Goal: Task Accomplishment & Management: Complete application form

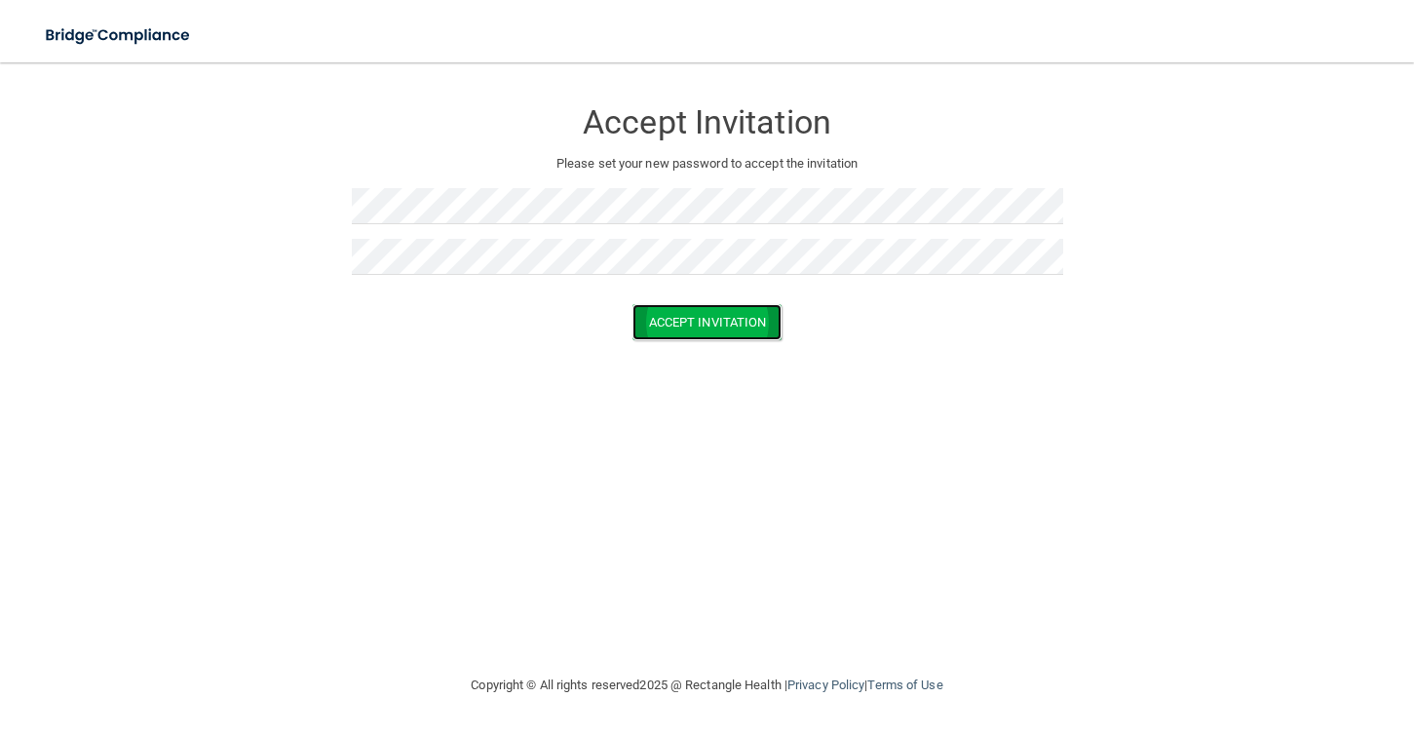
click at [665, 333] on button "Accept Invitation" at bounding box center [707, 322] width 150 height 36
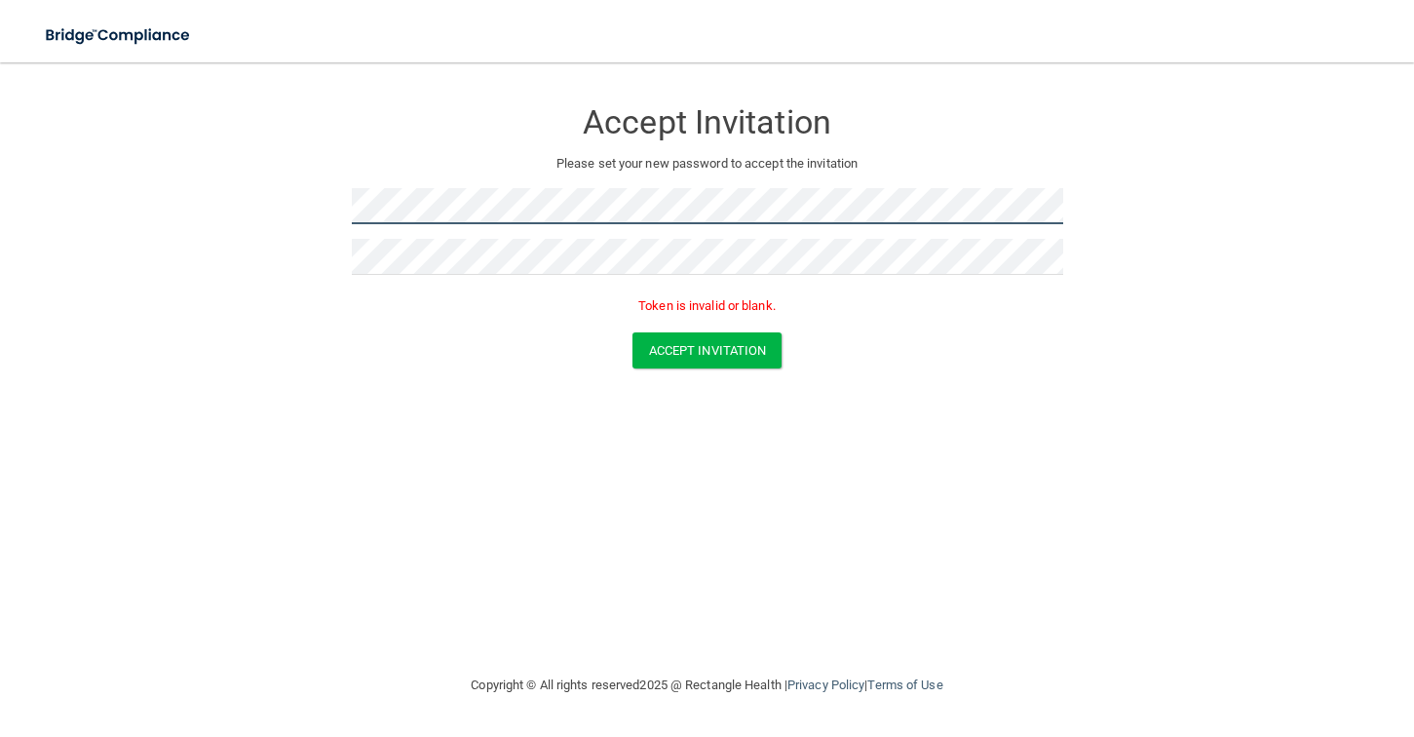
click at [243, 207] on form "Accept Invitation Please set your new password to accept the invitation Token i…" at bounding box center [707, 237] width 1336 height 310
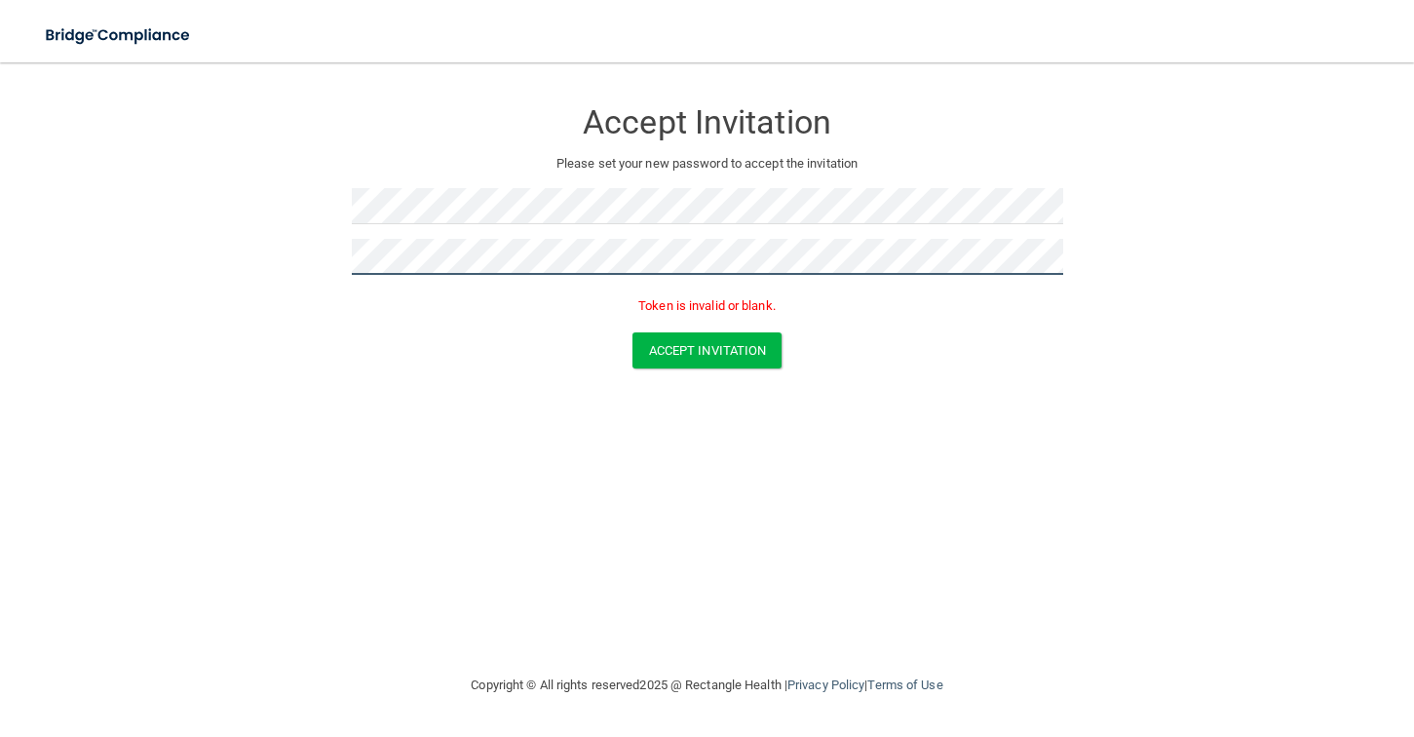
click at [281, 254] on form "Accept Invitation Please set your new password to accept the invitation Token i…" at bounding box center [707, 237] width 1336 height 310
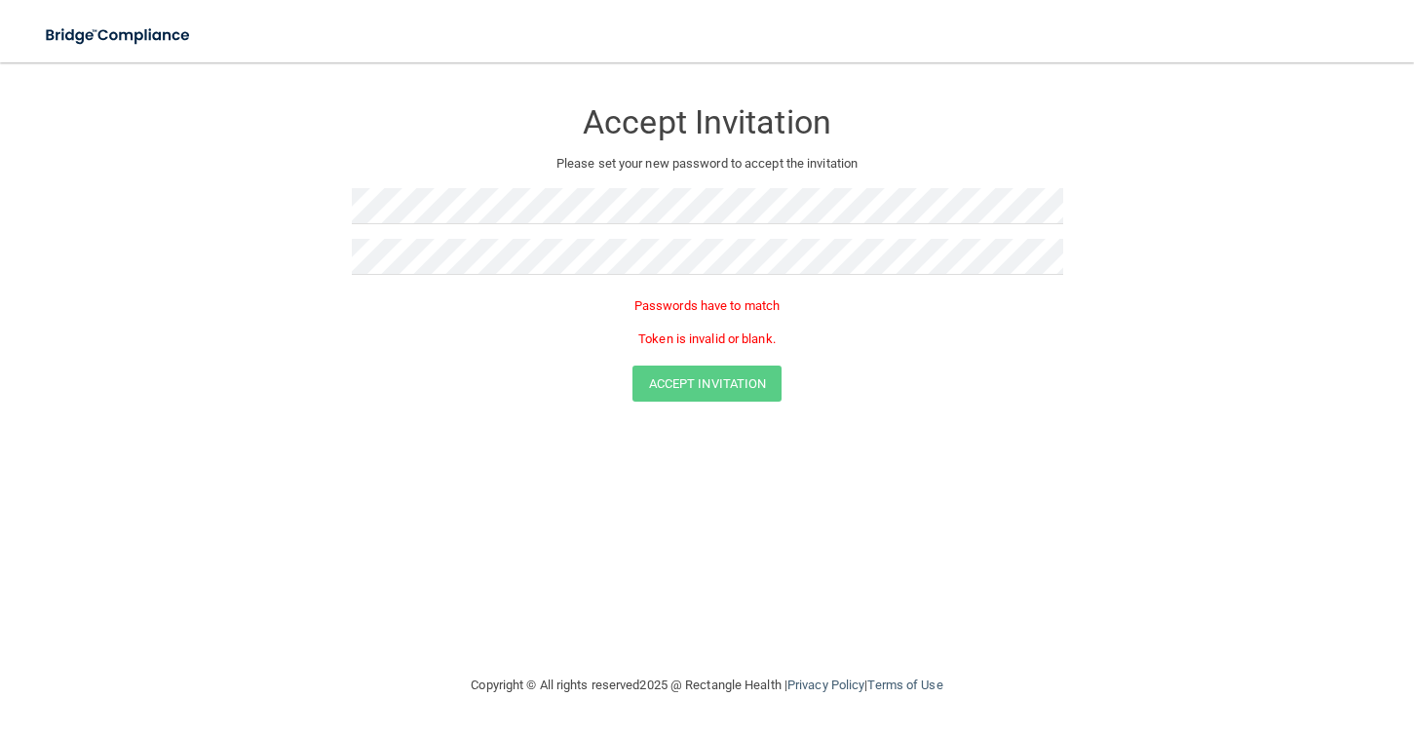
click at [406, 359] on div "Passwords have to match Token is invalid or blank." at bounding box center [707, 327] width 711 height 76
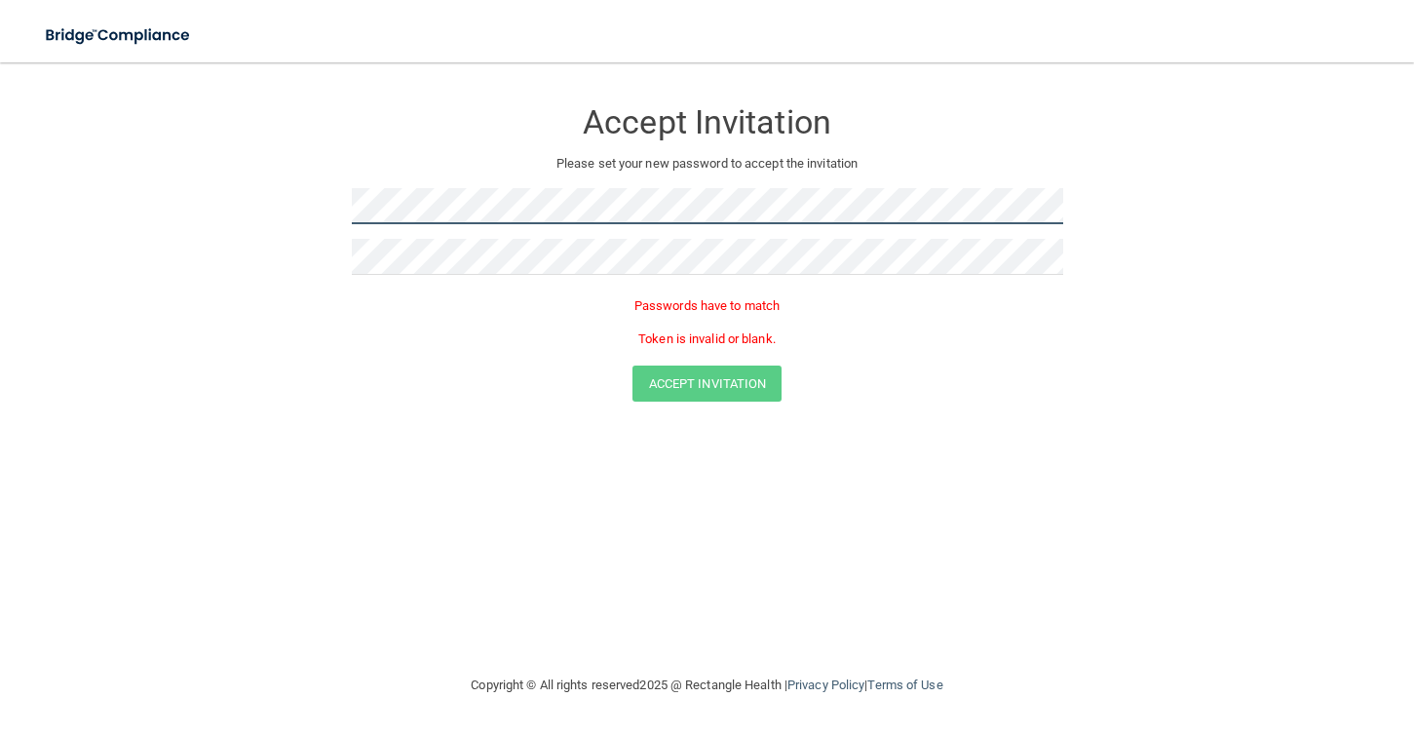
click at [310, 212] on form "Accept Invitation Please set your new password to accept the invitation Passwor…" at bounding box center [707, 253] width 1336 height 343
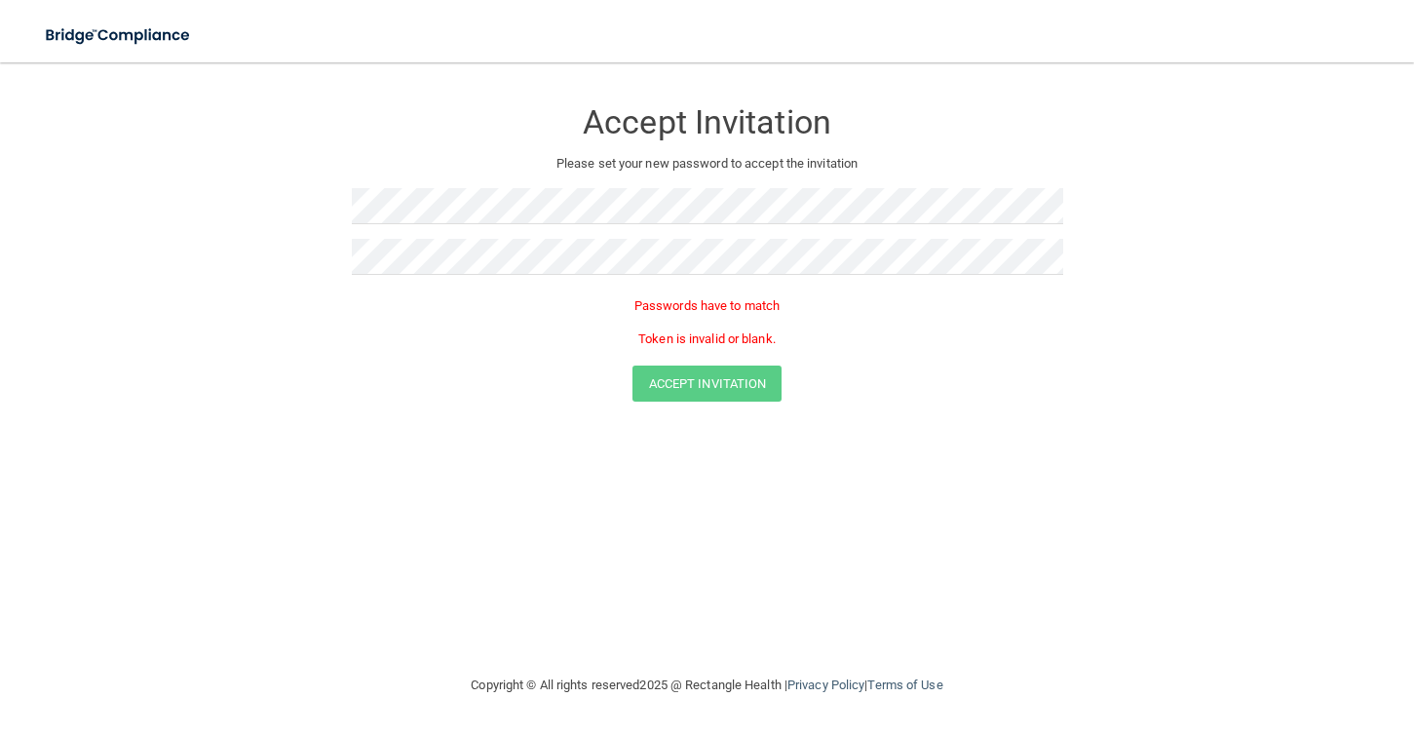
click at [388, 309] on p "Passwords have to match" at bounding box center [707, 305] width 711 height 23
click at [267, 257] on form "Accept Invitation Please set your new password to accept the invitation Passwor…" at bounding box center [707, 253] width 1336 height 343
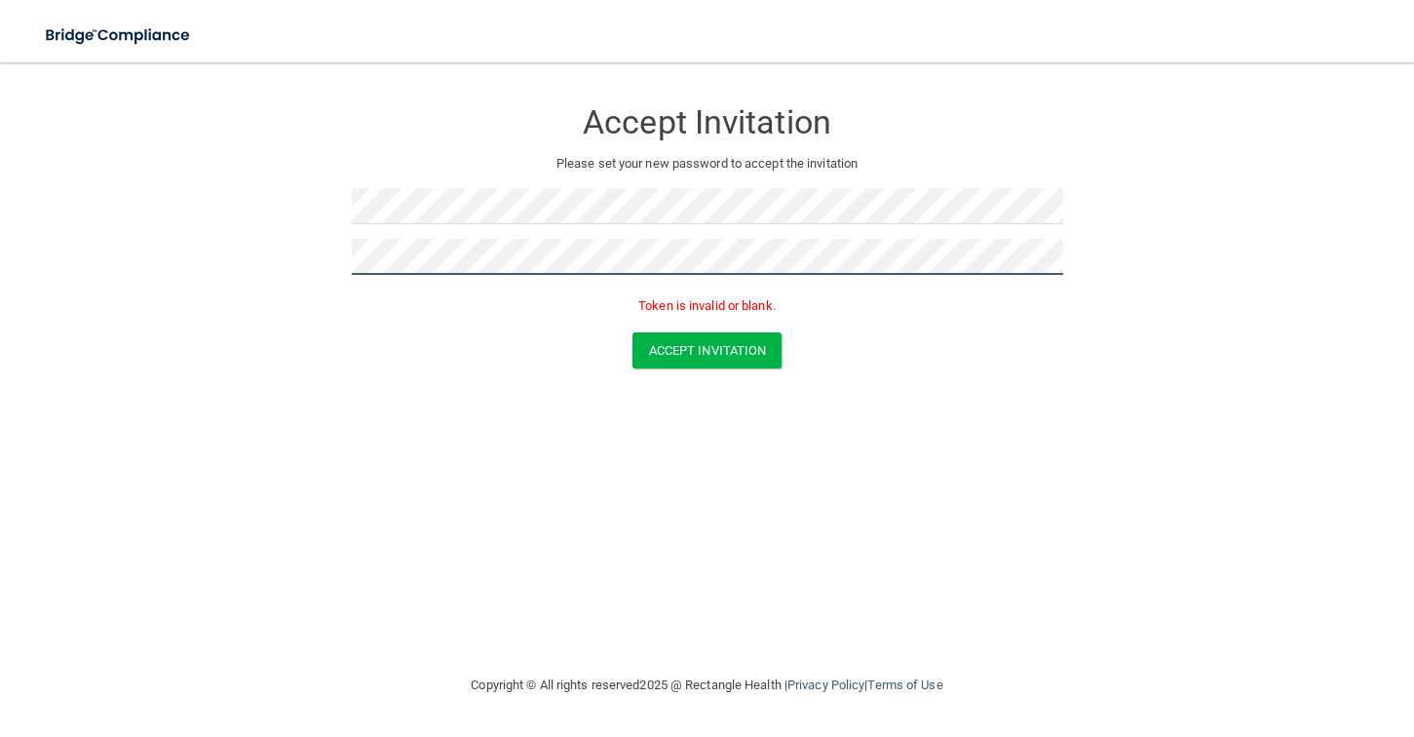
click at [632, 332] on button "Accept Invitation" at bounding box center [707, 350] width 150 height 36
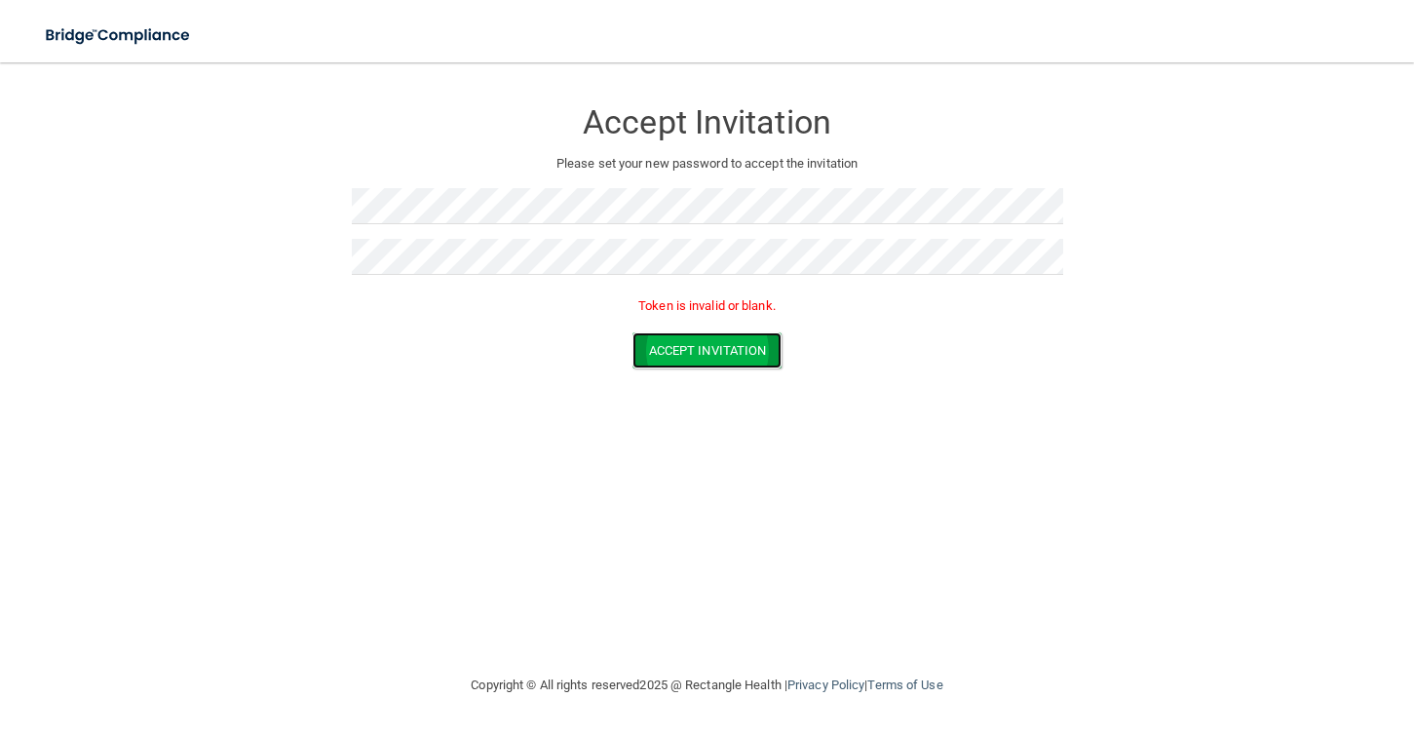
click at [674, 347] on button "Accept Invitation" at bounding box center [707, 350] width 150 height 36
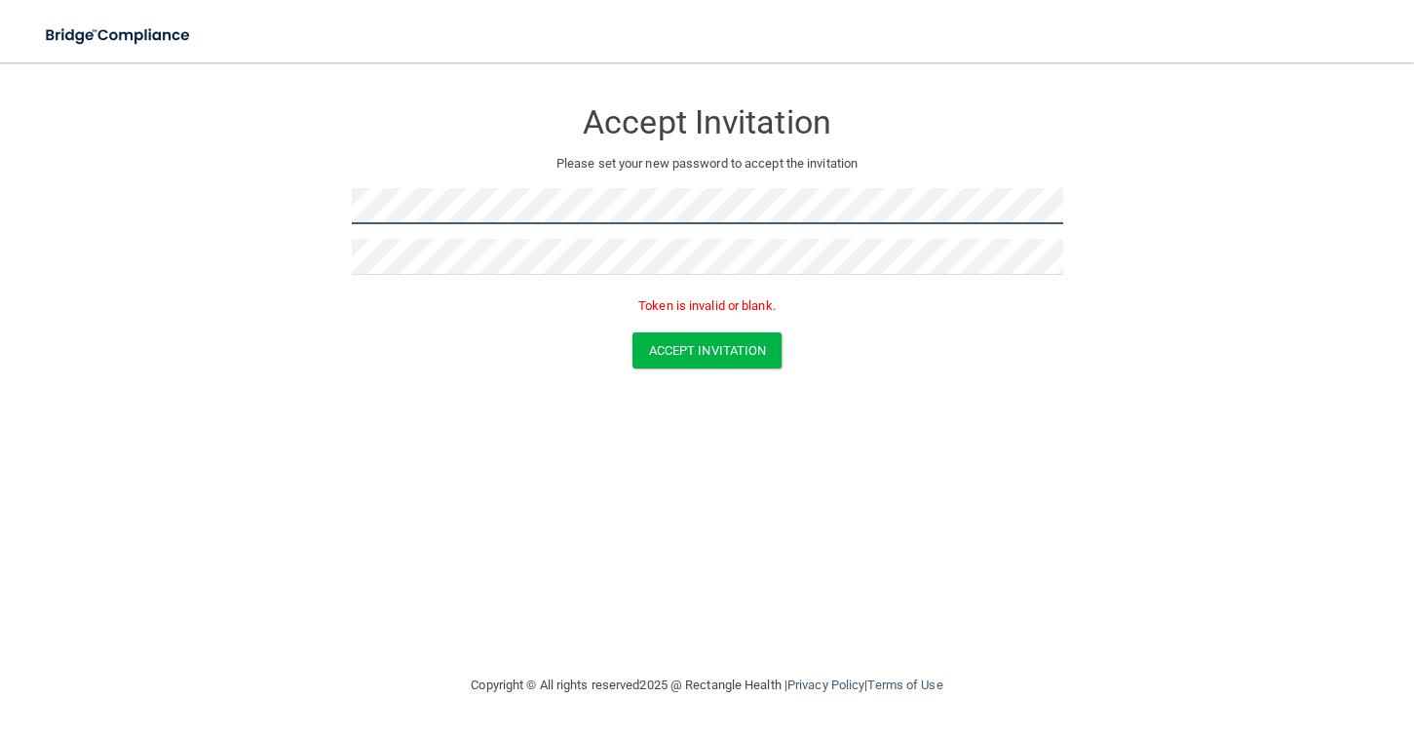
click at [316, 217] on form "Accept Invitation Please set your new password to accept the invitation Token i…" at bounding box center [707, 237] width 1336 height 310
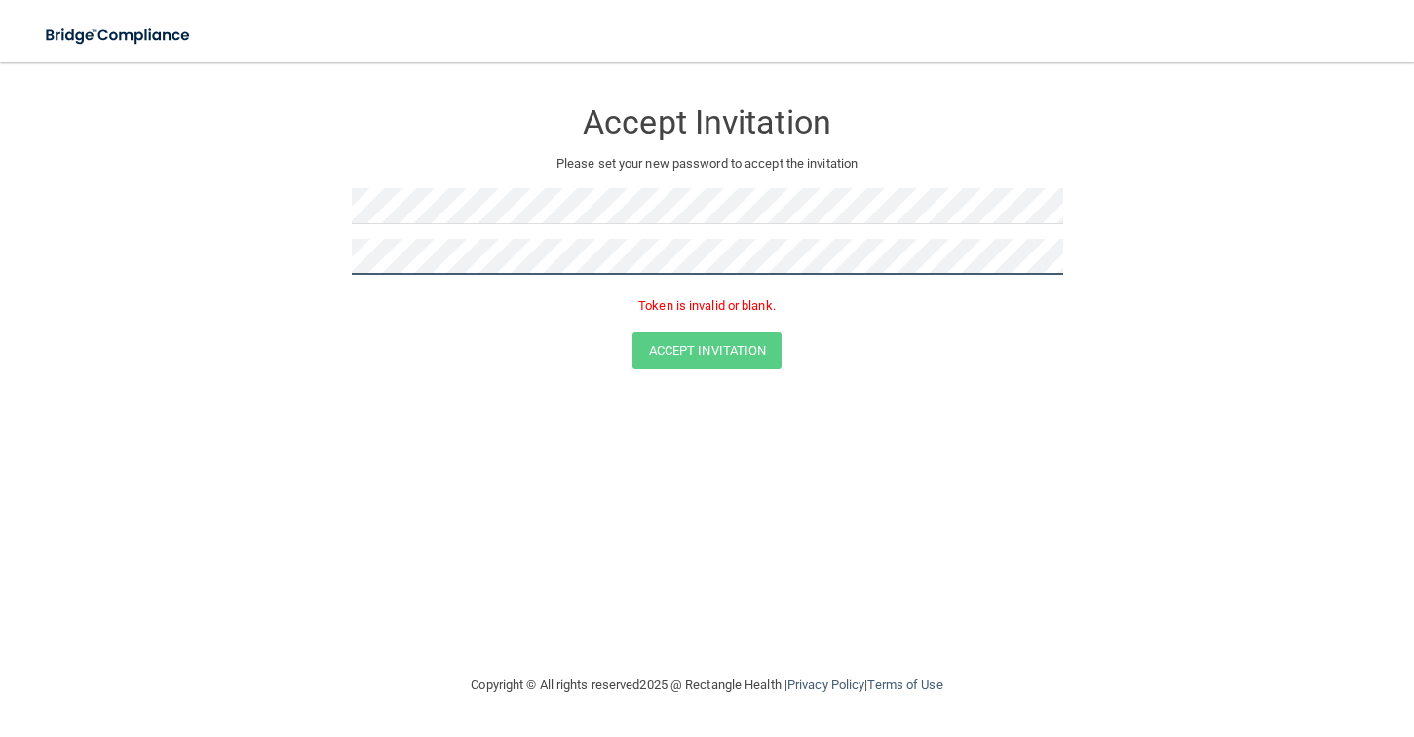
click at [291, 262] on form "Accept Invitation Please set your new password to accept the invitation Token i…" at bounding box center [707, 237] width 1336 height 310
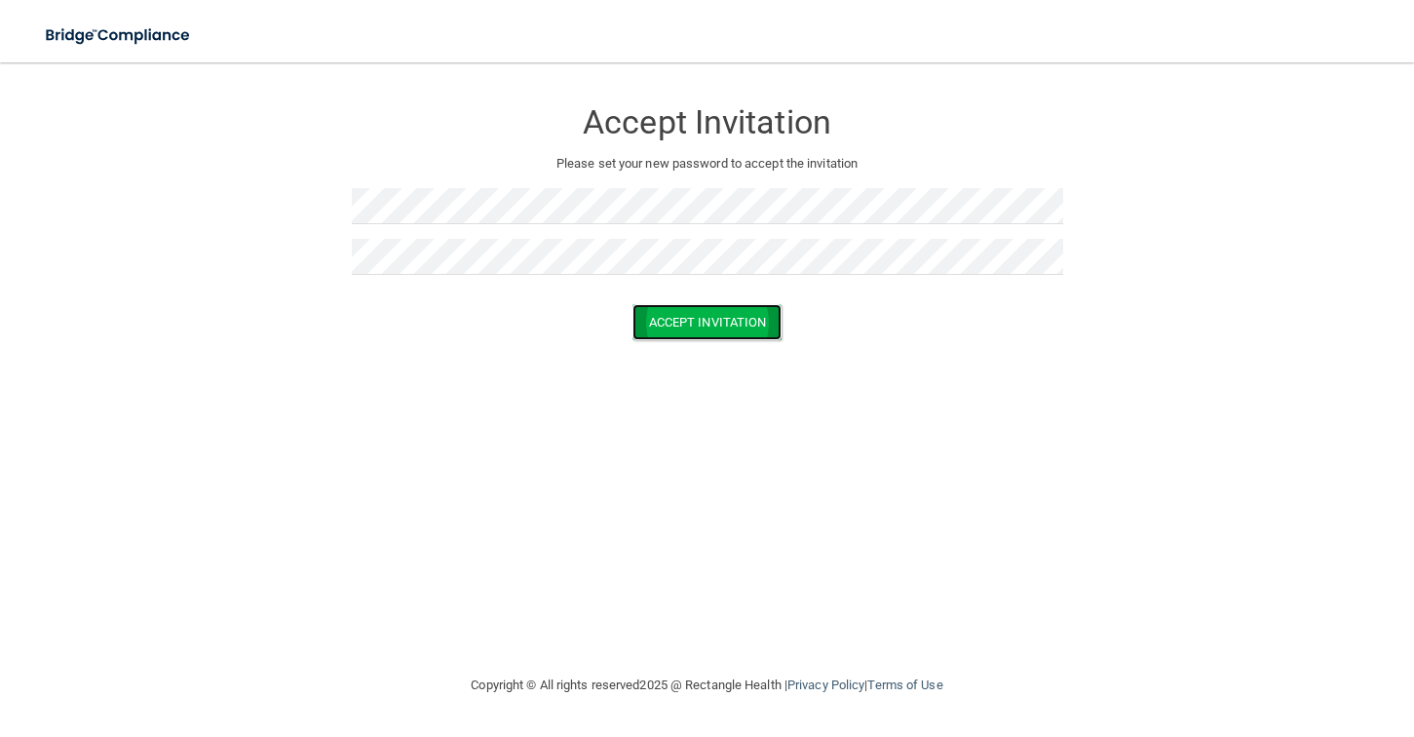
click at [734, 322] on button "Accept Invitation" at bounding box center [707, 322] width 150 height 36
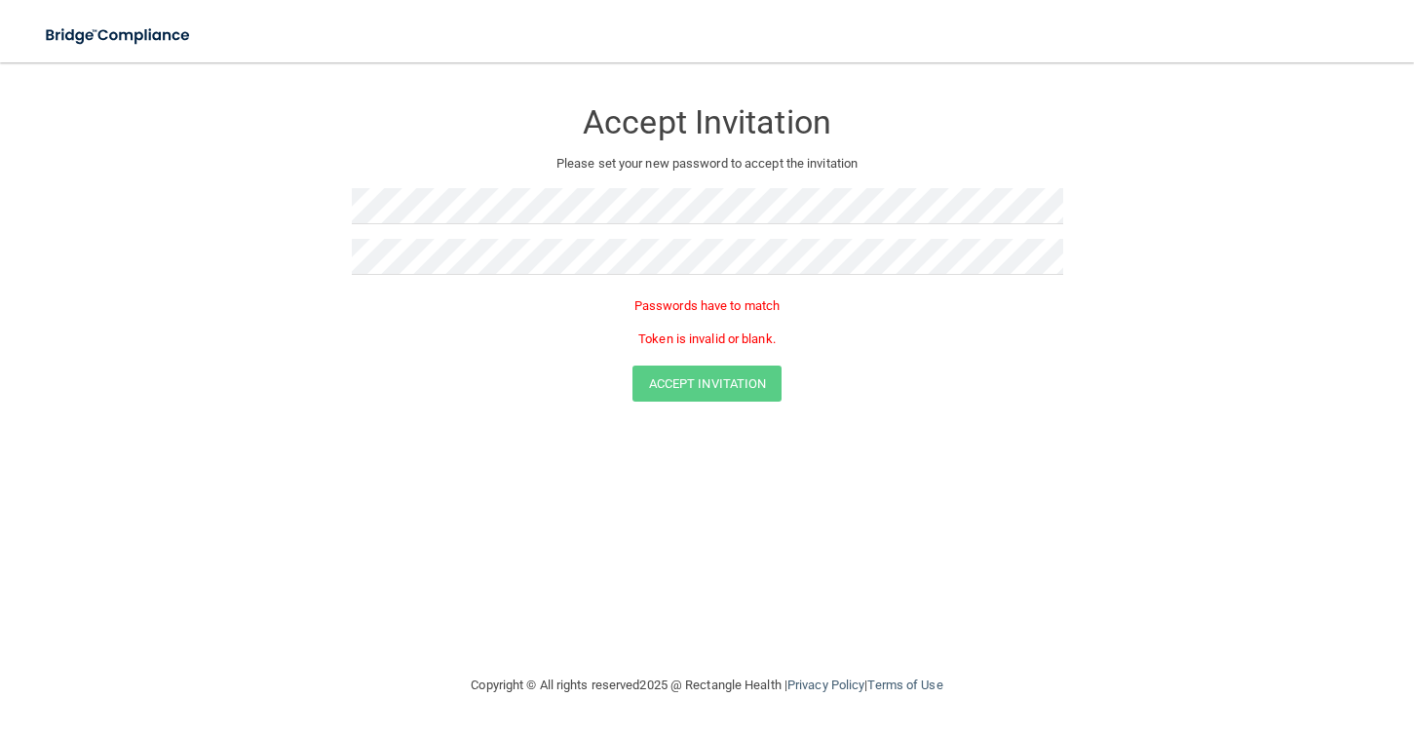
click at [382, 467] on div "Accept Invitation Please set your new password to accept the invitation Passwor…" at bounding box center [707, 368] width 1336 height 572
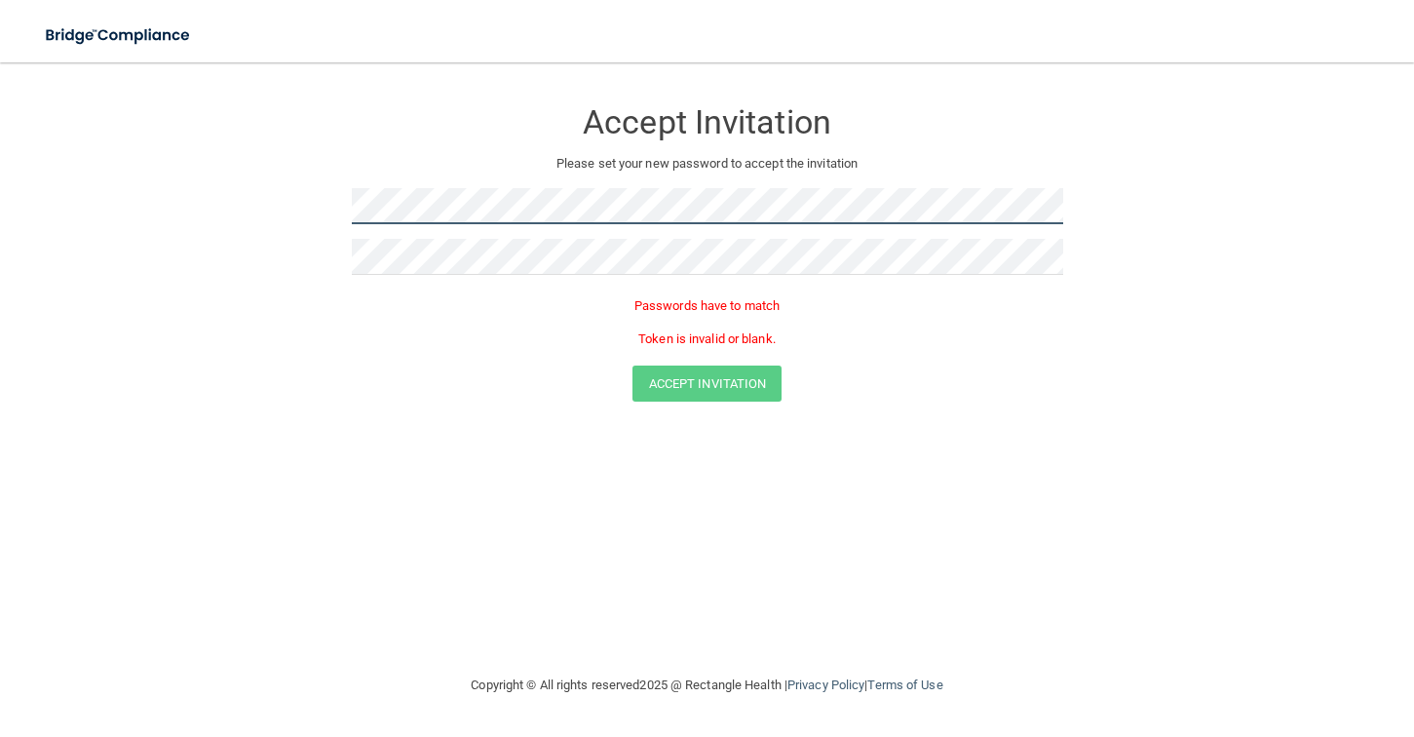
click at [212, 156] on form "Accept Invitation Please set your new password to accept the invitation Passwor…" at bounding box center [707, 253] width 1336 height 343
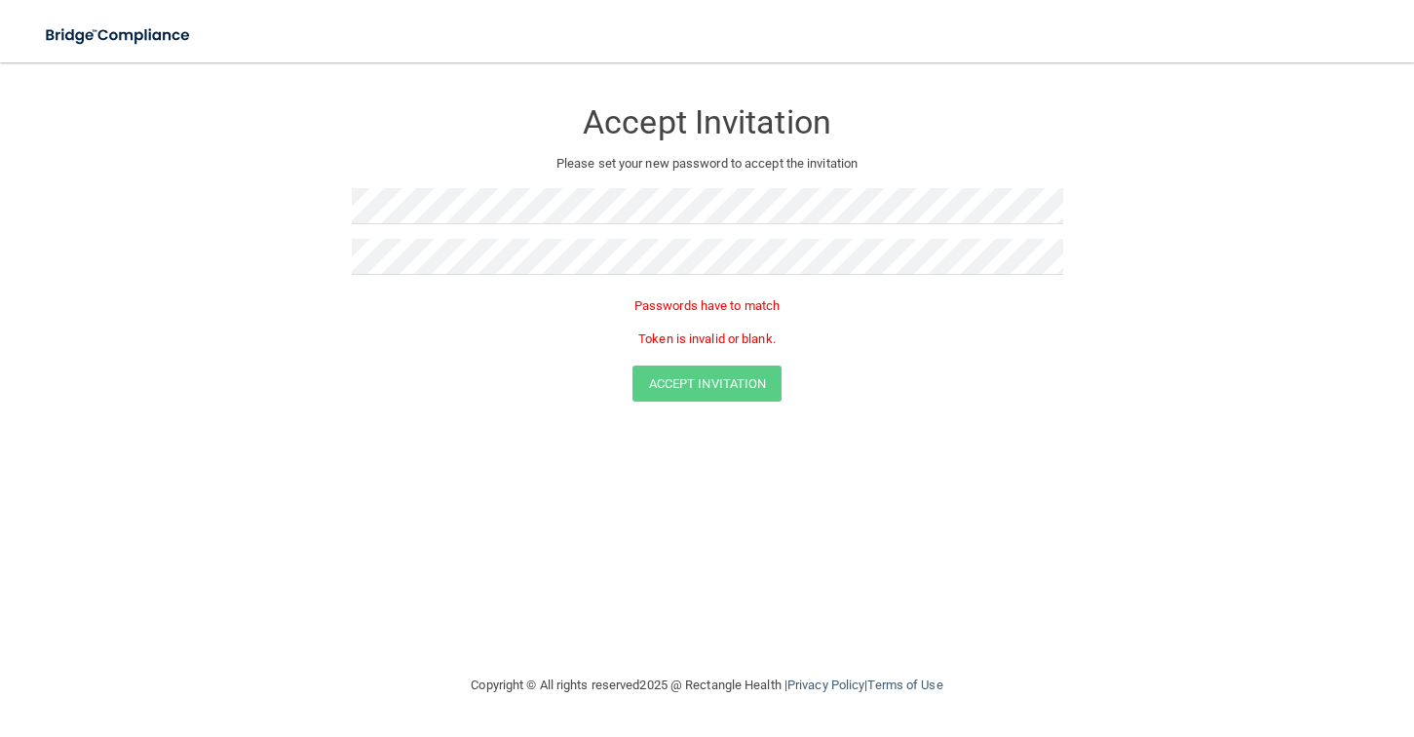
click at [358, 285] on div at bounding box center [707, 264] width 711 height 51
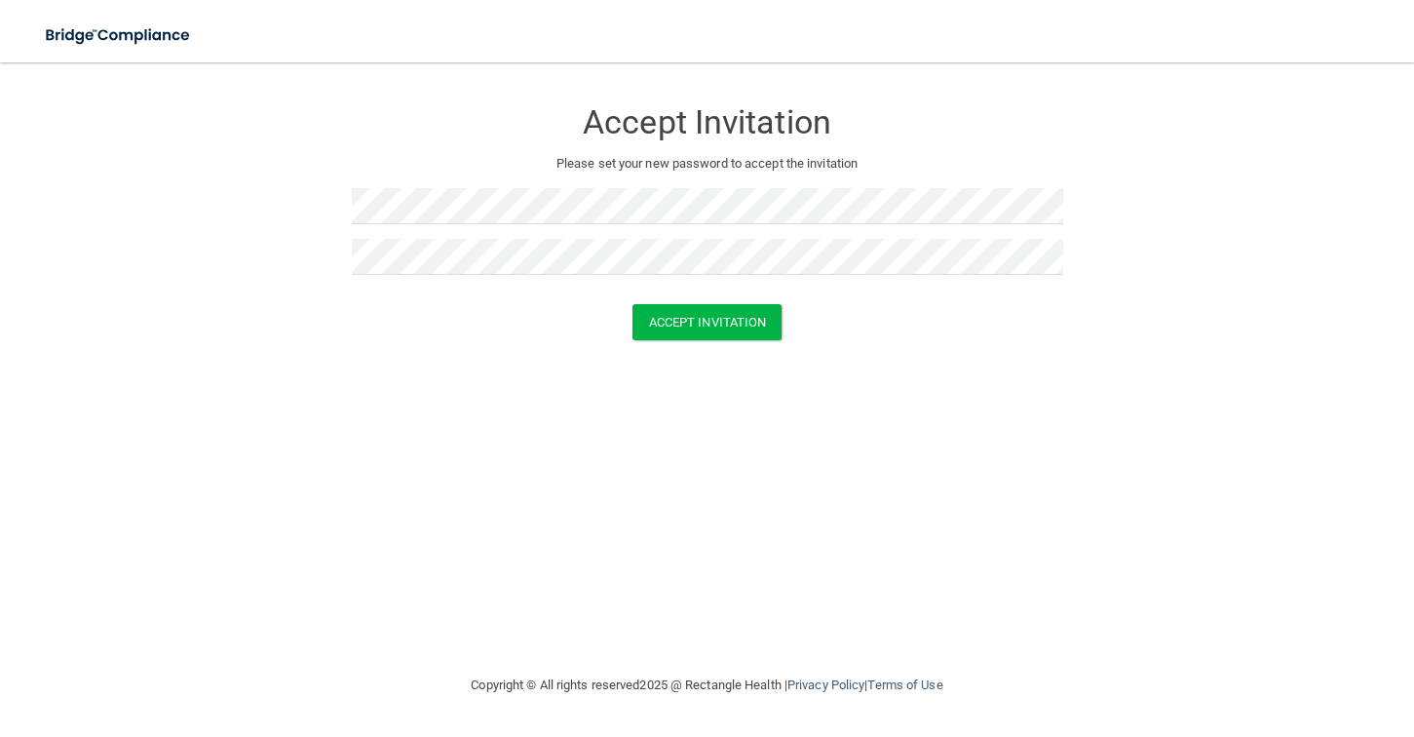
click at [398, 350] on form "Accept Invitation Please set your new password to accept the invitation Accept …" at bounding box center [707, 223] width 1336 height 282
click at [689, 316] on button "Accept Invitation" at bounding box center [707, 322] width 150 height 36
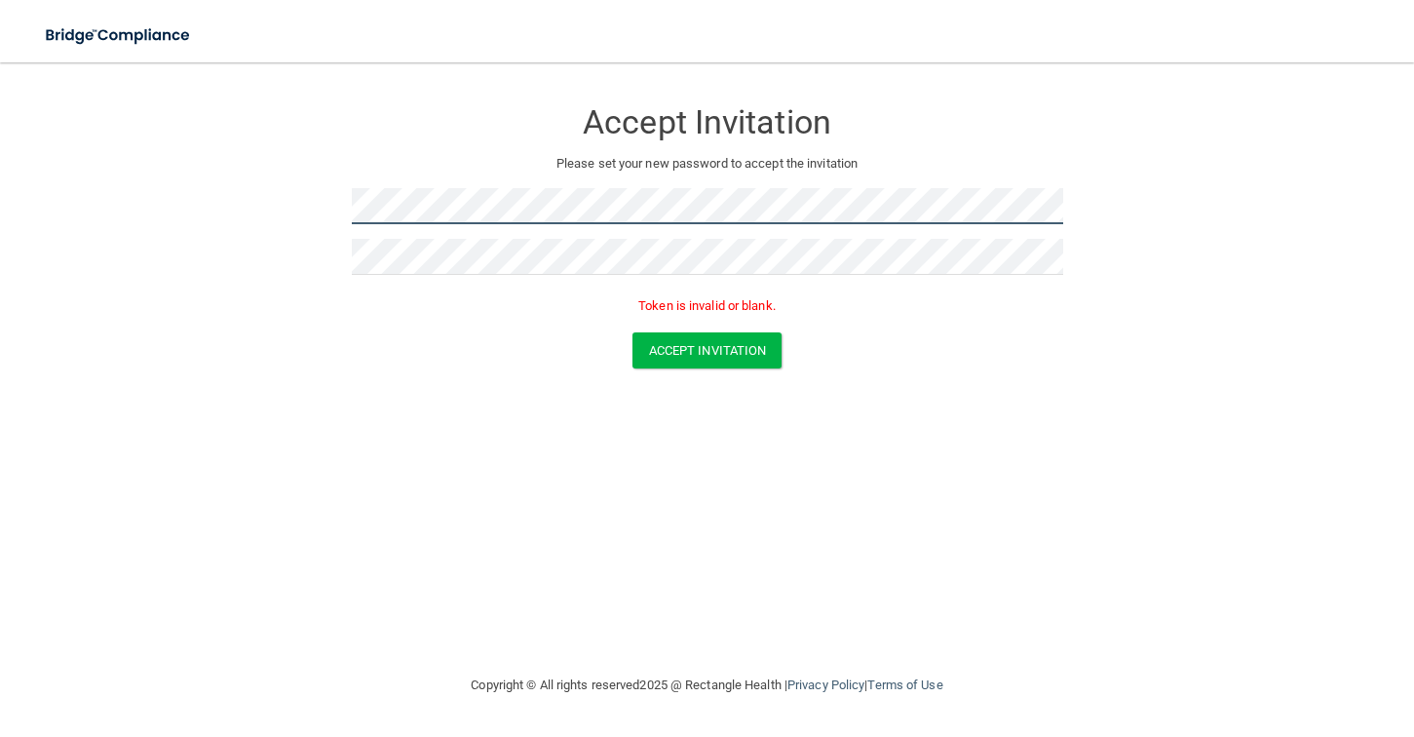
click at [262, 188] on form "Accept Invitation Please set your new password to accept the invitation Token i…" at bounding box center [707, 237] width 1336 height 310
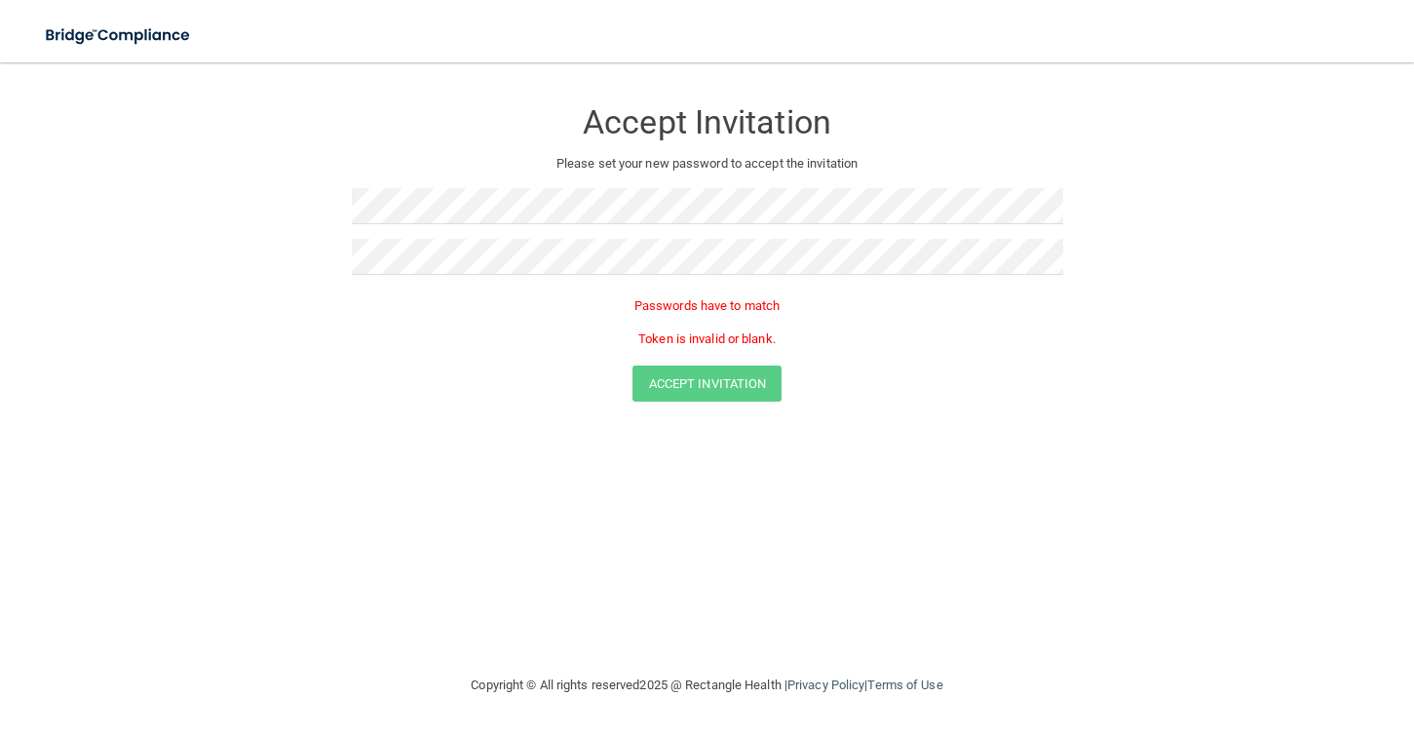
click at [327, 331] on form "Accept Invitation Please set your new password to accept the invitation Passwor…" at bounding box center [707, 253] width 1336 height 343
click at [556, 277] on div at bounding box center [707, 264] width 711 height 51
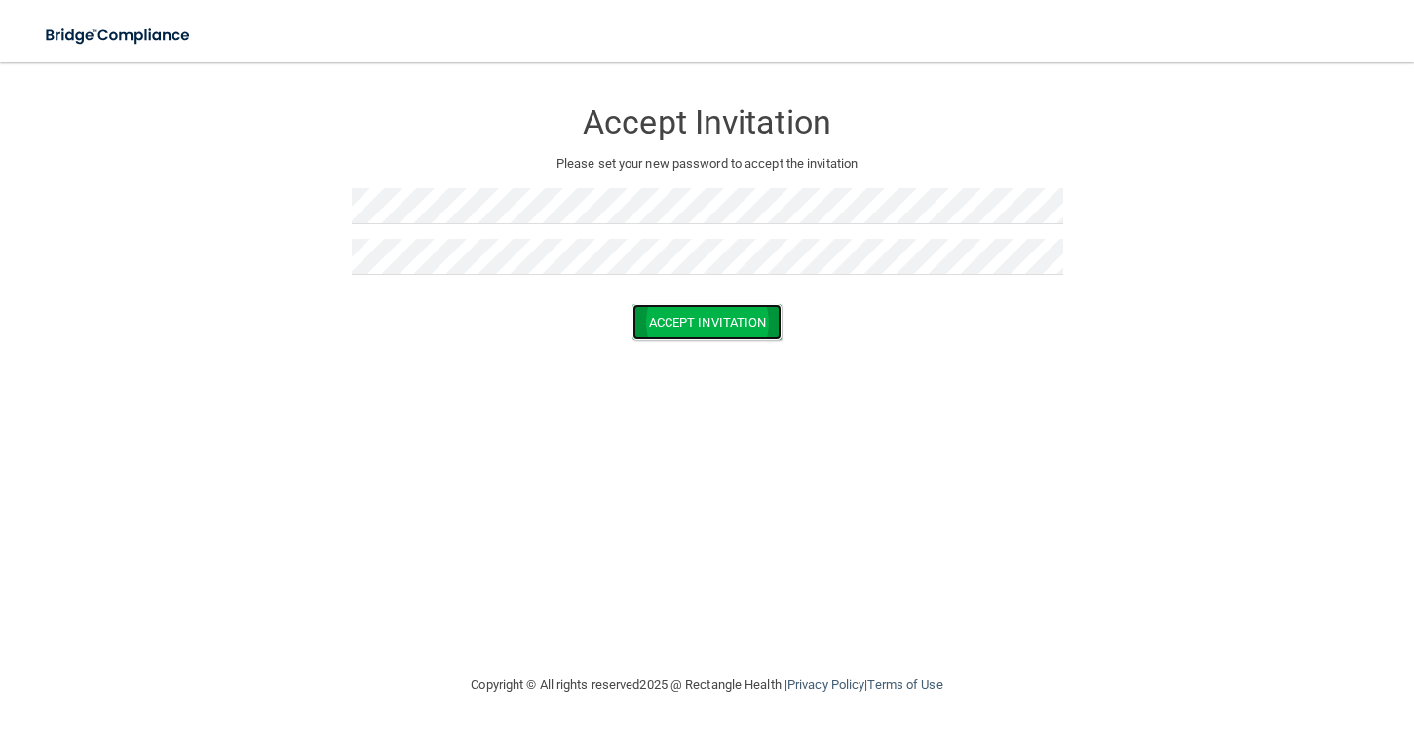
click at [670, 320] on button "Accept Invitation" at bounding box center [707, 322] width 150 height 36
click at [672, 347] on button "Accept Invitation" at bounding box center [707, 350] width 150 height 36
